Goal: Information Seeking & Learning: Learn about a topic

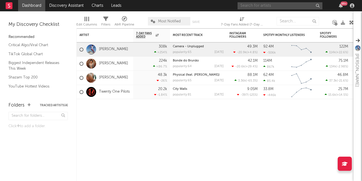
click at [262, 7] on input "text" at bounding box center [279, 5] width 85 height 7
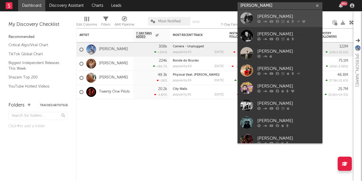
type input "[PERSON_NAME]"
click at [279, 17] on div "[PERSON_NAME]" at bounding box center [288, 17] width 62 height 7
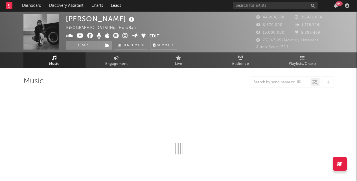
select select "6m"
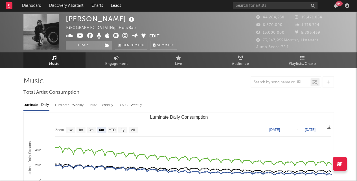
click at [69, 102] on div "Luminate - Weekly" at bounding box center [70, 105] width 30 height 10
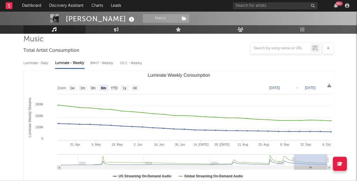
scroll to position [45, 0]
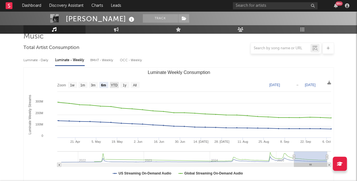
click at [116, 85] on text "YTD" at bounding box center [114, 85] width 7 height 4
select select "YTD"
type input "[DATE]"
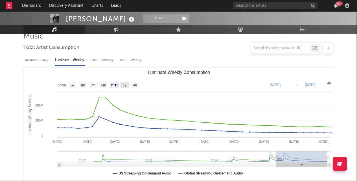
click at [123, 86] on text "1y" at bounding box center [125, 85] width 4 height 4
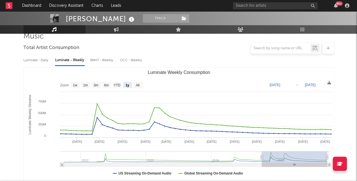
select select "1y"
type input "[DATE]"
click at [138, 83] on text "All" at bounding box center [138, 85] width 4 height 4
select select "All"
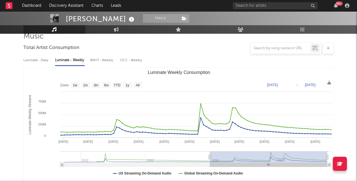
type input "[DATE]"
drag, startPoint x: 65, startPoint y: 156, endPoint x: 211, endPoint y: 166, distance: 146.7
click at [211, 166] on g "Luminate Weekly Consumption" at bounding box center [195, 159] width 271 height 16
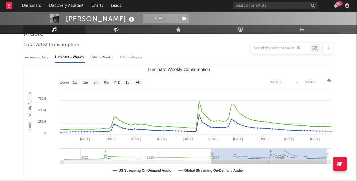
scroll to position [47, 0]
